Goal: Transaction & Acquisition: Purchase product/service

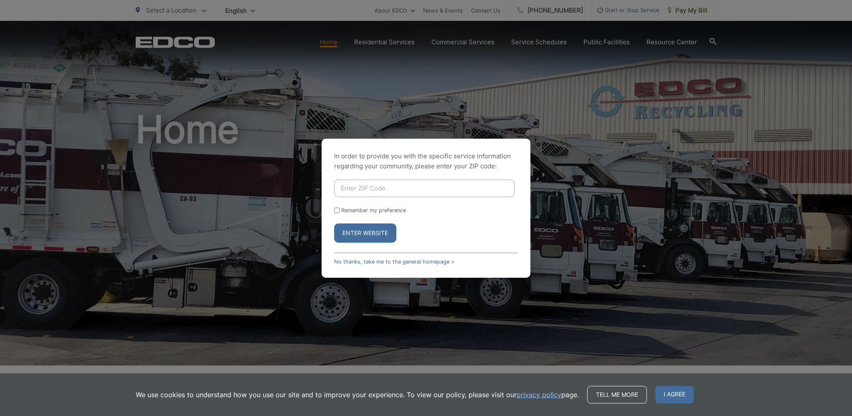
click at [376, 189] on input "Enter ZIP Code" at bounding box center [424, 189] width 180 height 18
click at [339, 234] on button "Enter Website" at bounding box center [365, 232] width 62 height 19
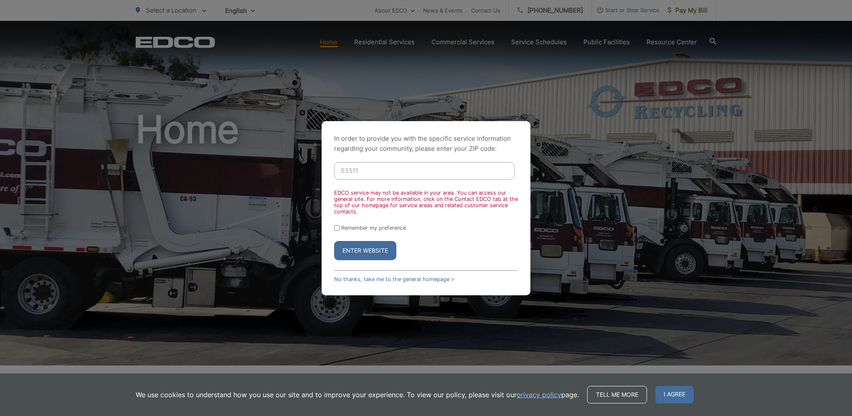
click at [462, 234] on form "53511 EDCO service may not be available in your area. You can access our genera…" at bounding box center [426, 211] width 184 height 98
drag, startPoint x: 371, startPoint y: 169, endPoint x: 319, endPoint y: 170, distance: 52.2
click at [319, 170] on div "In order to provide you with the specific service information regarding your co…" at bounding box center [426, 208] width 852 height 416
click at [165, 208] on div "In order to provide you with the specific service information regarding your co…" at bounding box center [426, 208] width 852 height 416
click at [356, 171] on input "53511" at bounding box center [424, 171] width 180 height 18
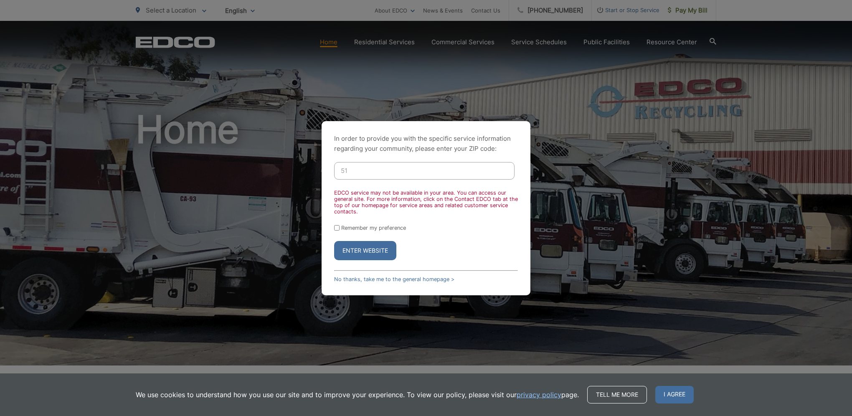
type input "1"
type input "90622"
click at [334, 241] on button "Enter Website" at bounding box center [365, 250] width 62 height 19
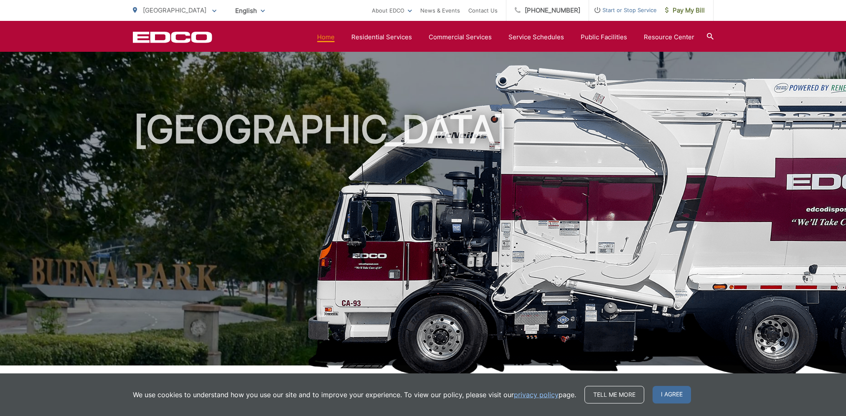
scroll to position [177, 0]
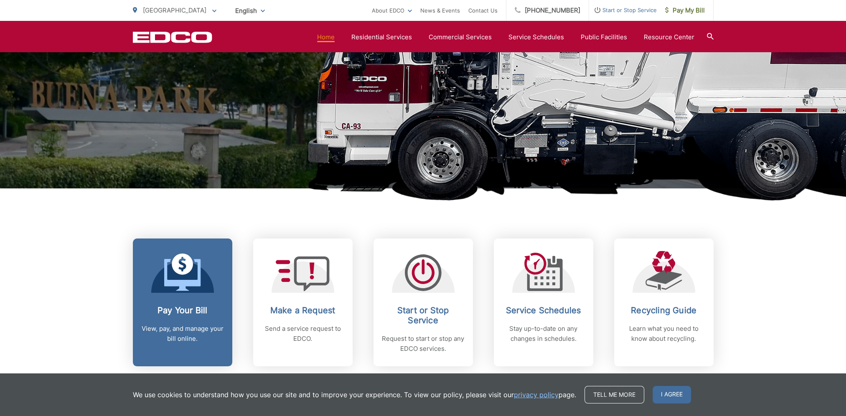
click at [197, 306] on h2 "Pay Your Bill" at bounding box center [182, 310] width 83 height 10
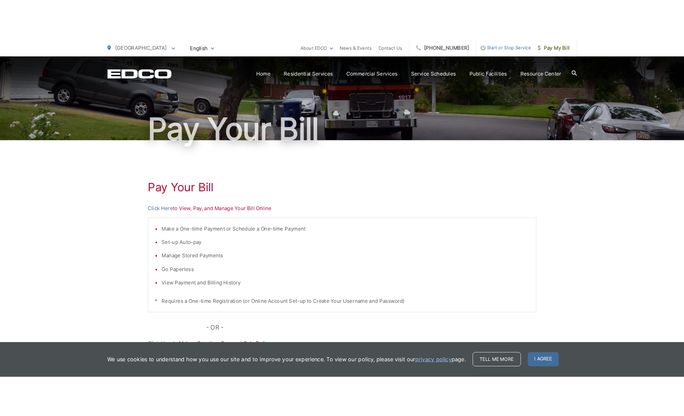
scroll to position [125, 0]
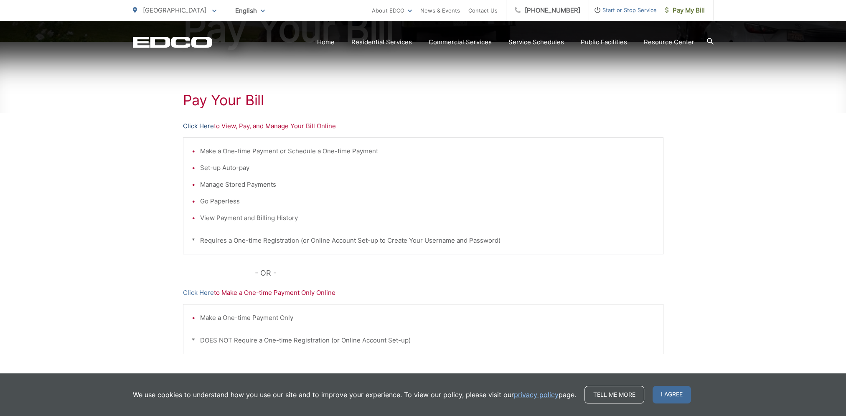
click at [197, 127] on link "Click Here" at bounding box center [198, 126] width 31 height 10
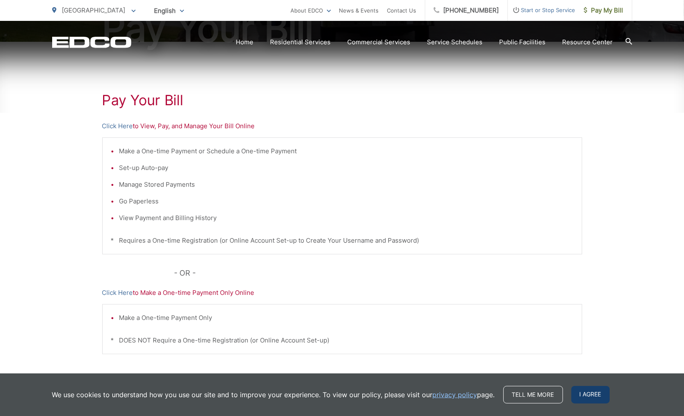
click at [597, 396] on span "I agree" at bounding box center [591, 395] width 38 height 18
